Goal: Information Seeking & Learning: Learn about a topic

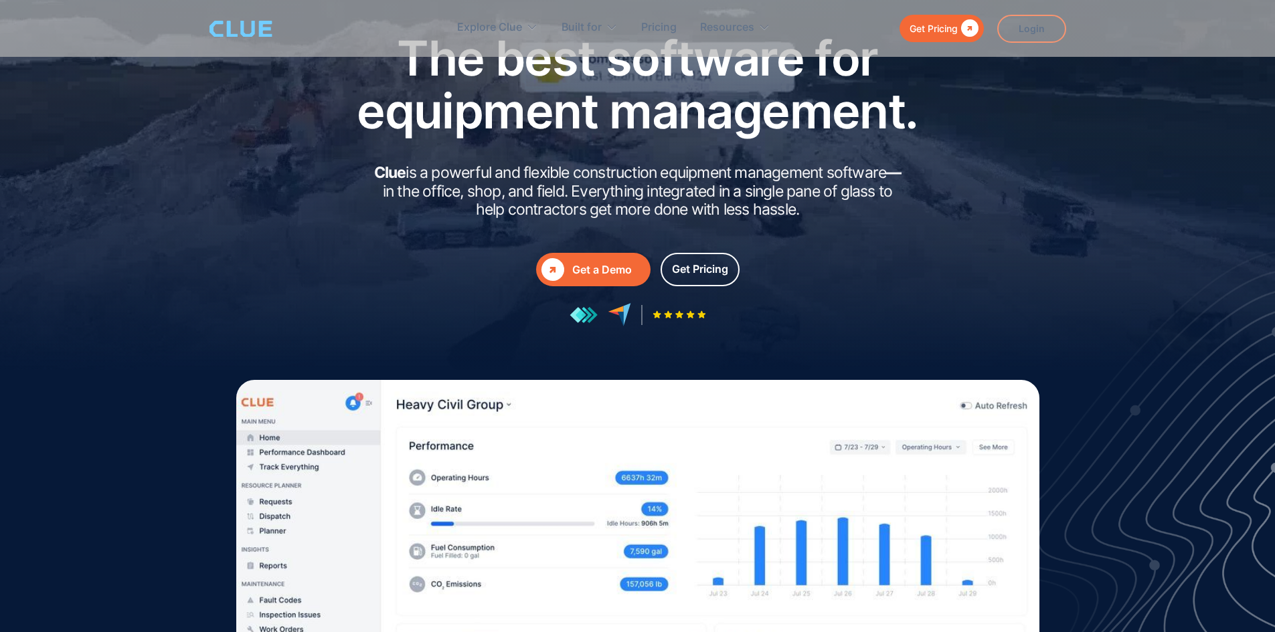
scroll to position [67, 0]
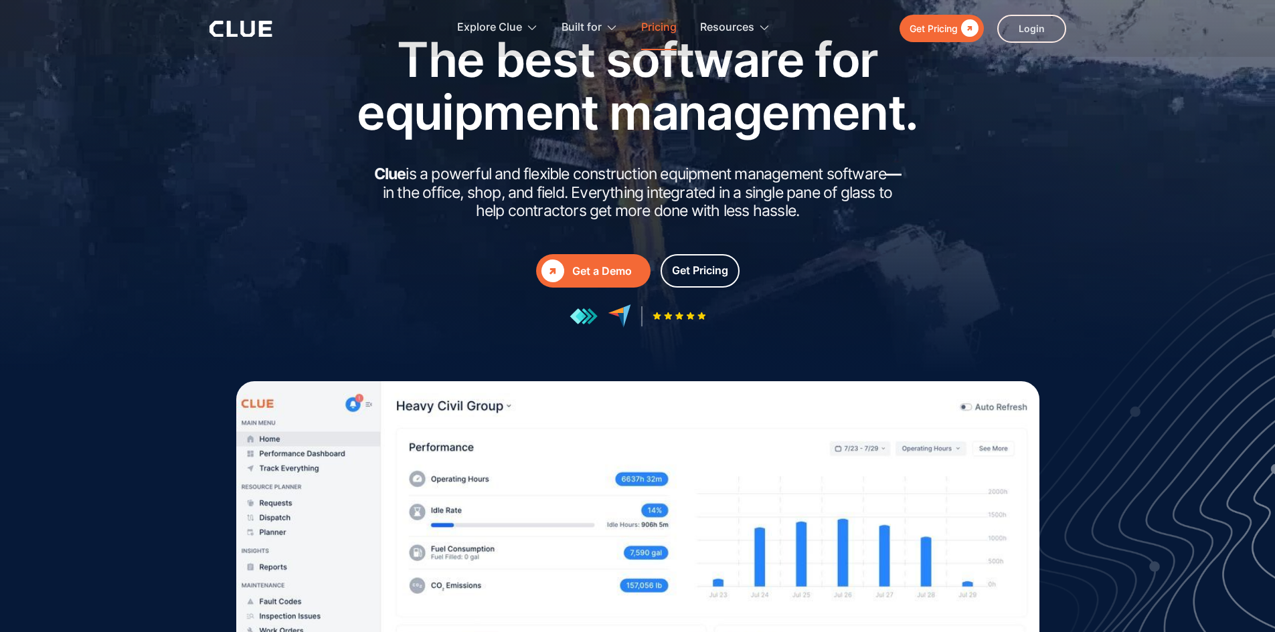
click at [646, 26] on link "Pricing" at bounding box center [658, 28] width 35 height 42
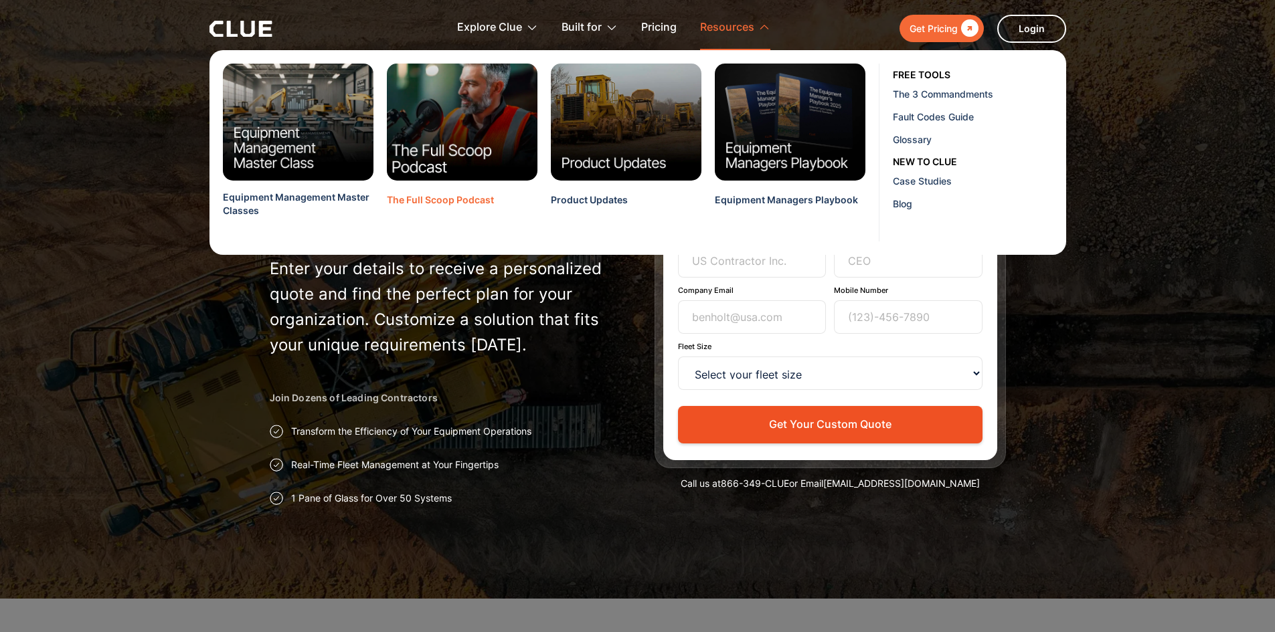
click at [444, 127] on img at bounding box center [462, 122] width 166 height 129
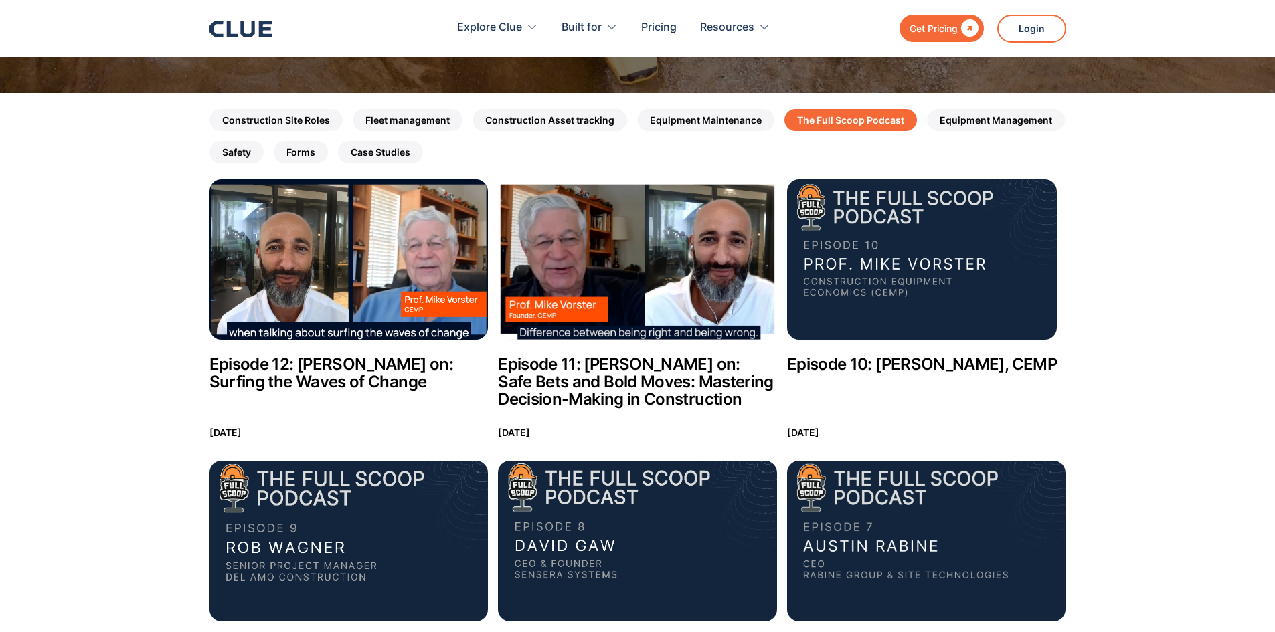
scroll to position [134, 0]
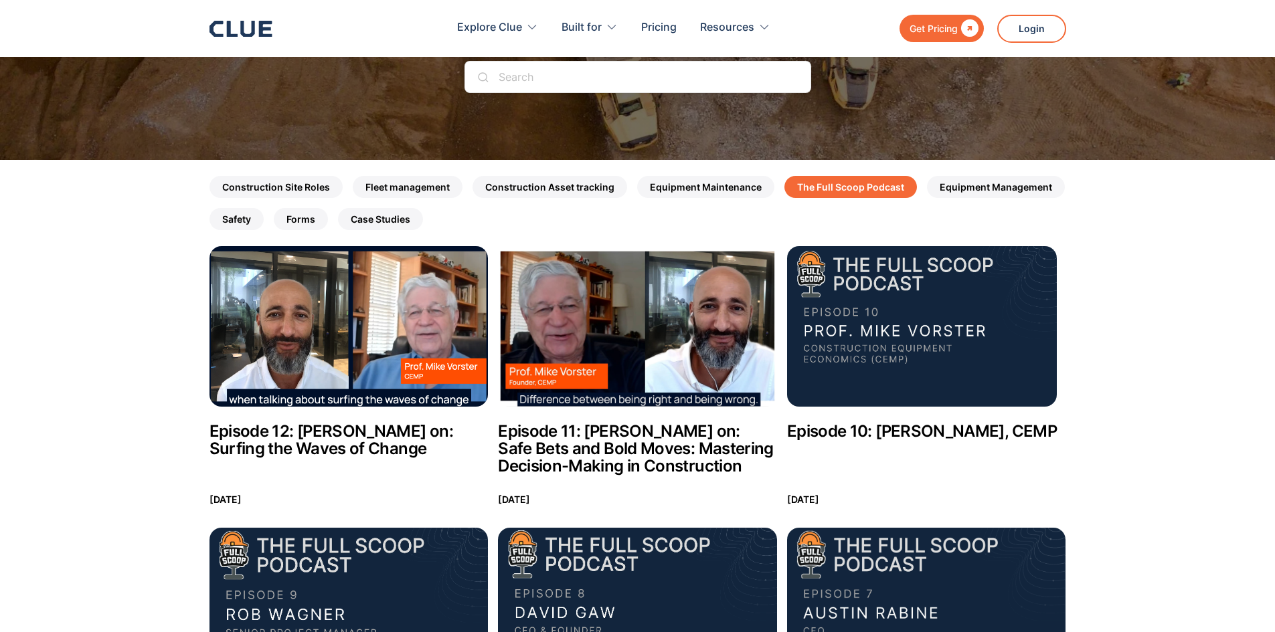
click at [261, 301] on img at bounding box center [348, 326] width 279 height 161
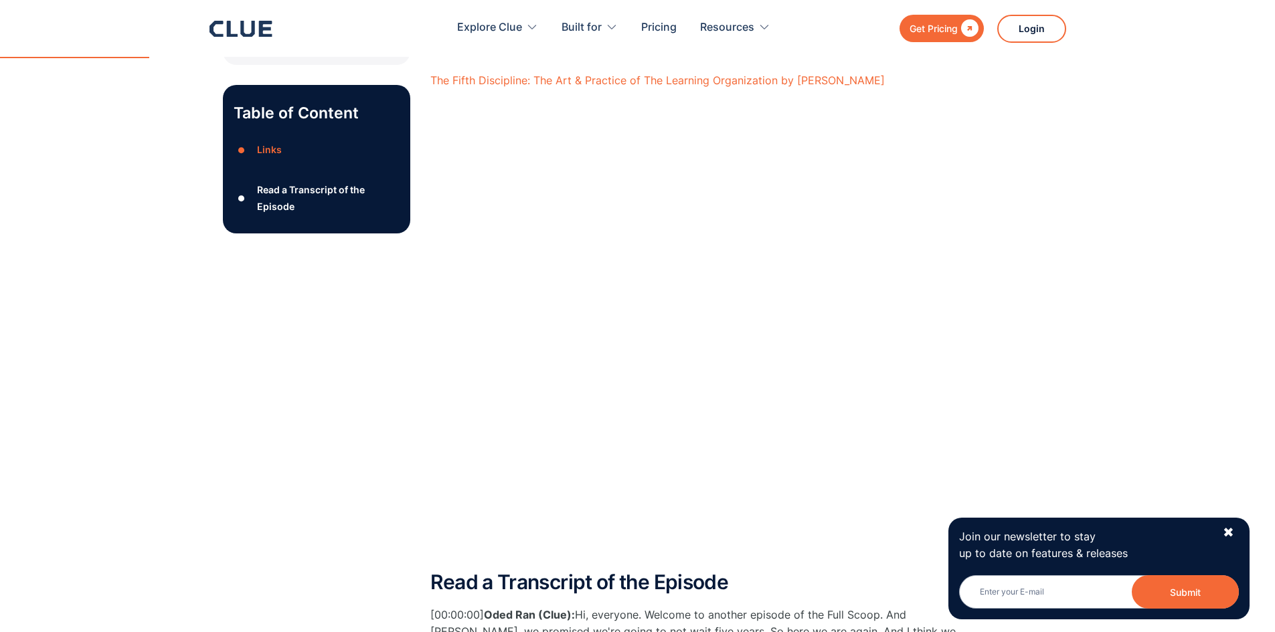
scroll to position [602, 0]
click at [1229, 532] on div "✖" at bounding box center [1228, 533] width 11 height 17
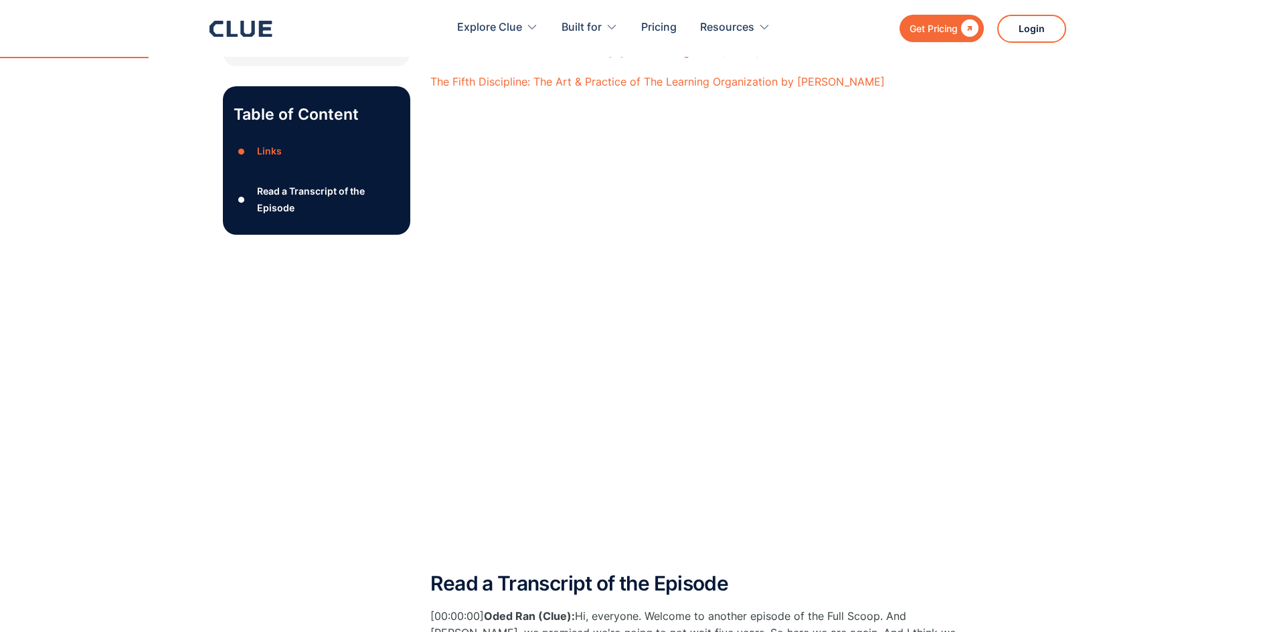
click at [252, 30] on icon at bounding box center [247, 29] width 14 height 16
